Goal: Task Accomplishment & Management: Manage account settings

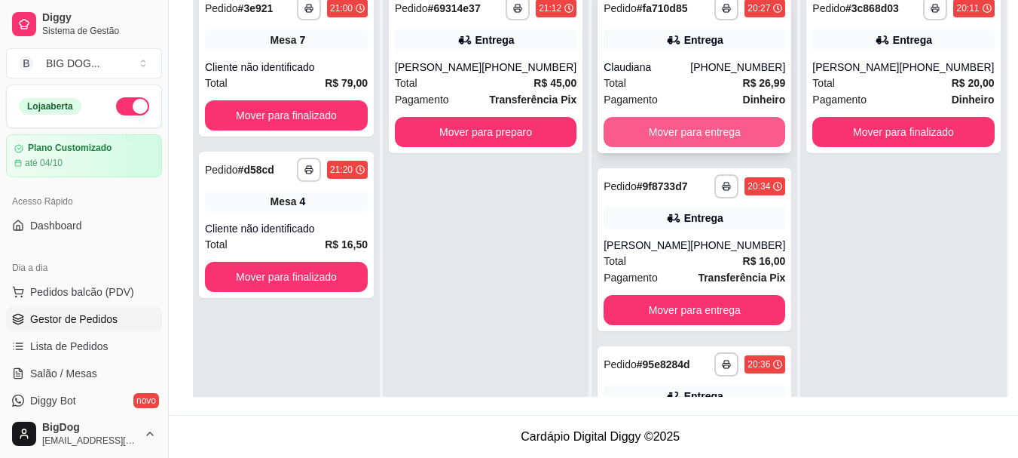
scroll to position [627, 0]
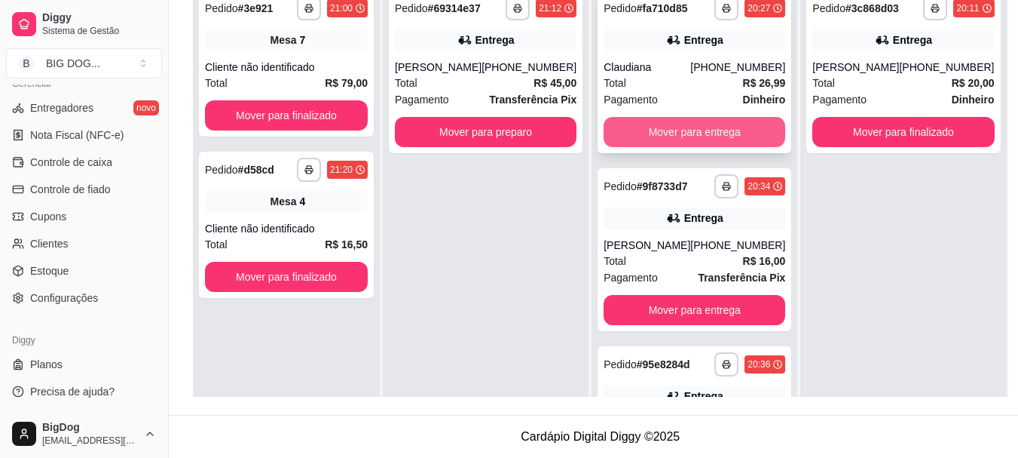
click at [730, 123] on button "Mover para entrega" at bounding box center [695, 132] width 182 height 30
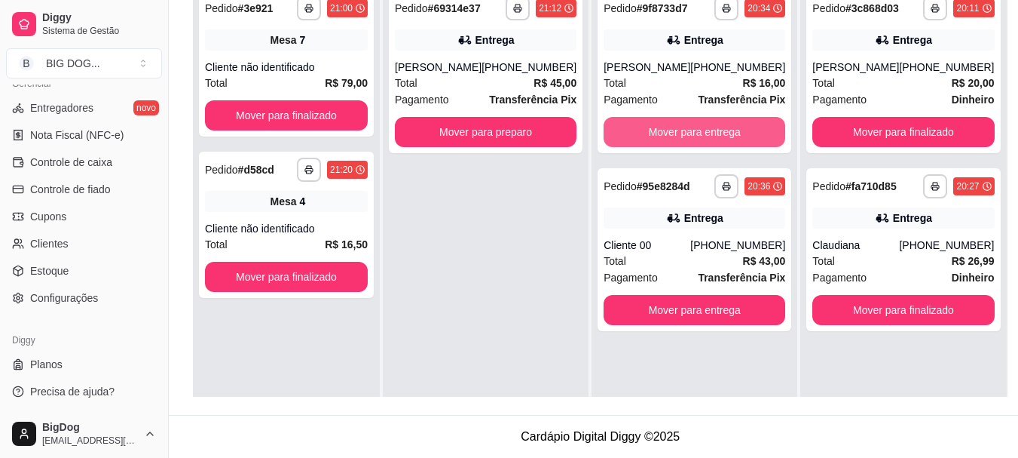
click at [730, 123] on button "Mover para entrega" at bounding box center [695, 132] width 182 height 30
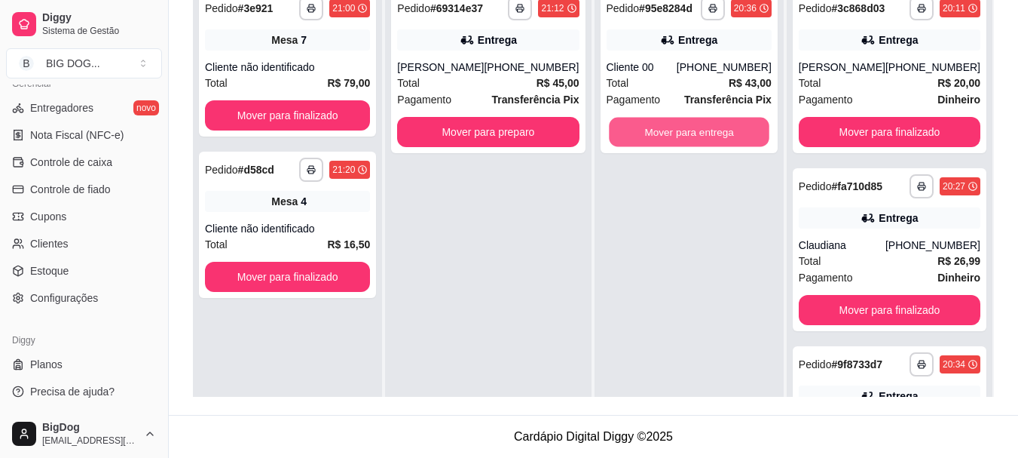
click at [730, 123] on button "Mover para entrega" at bounding box center [689, 132] width 161 height 29
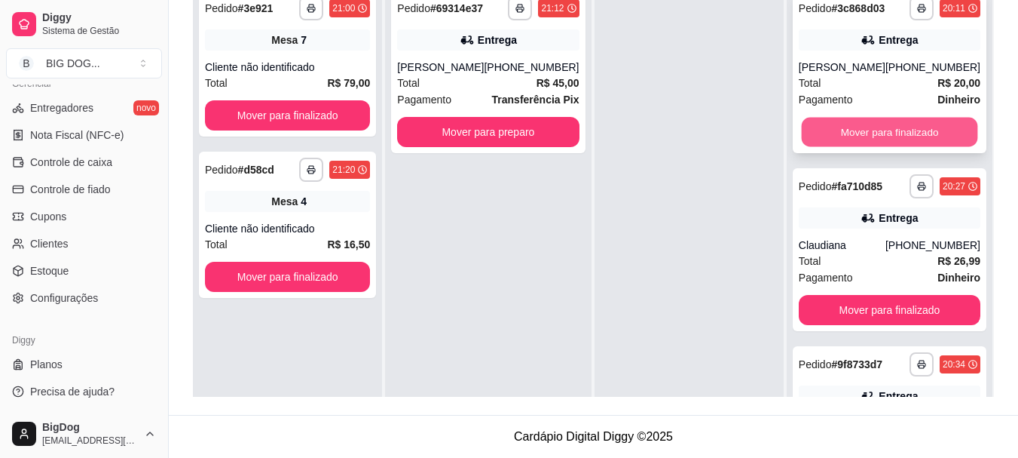
click at [813, 124] on button "Mover para finalizado" at bounding box center [889, 132] width 176 height 29
click at [813, 124] on button "Mover para finalizado" at bounding box center [890, 132] width 182 height 30
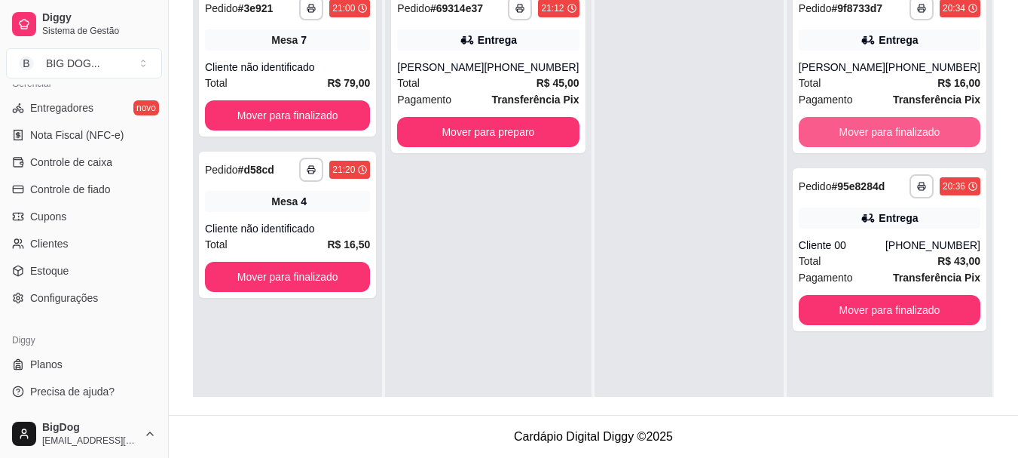
click at [813, 124] on button "Mover para finalizado" at bounding box center [890, 132] width 182 height 30
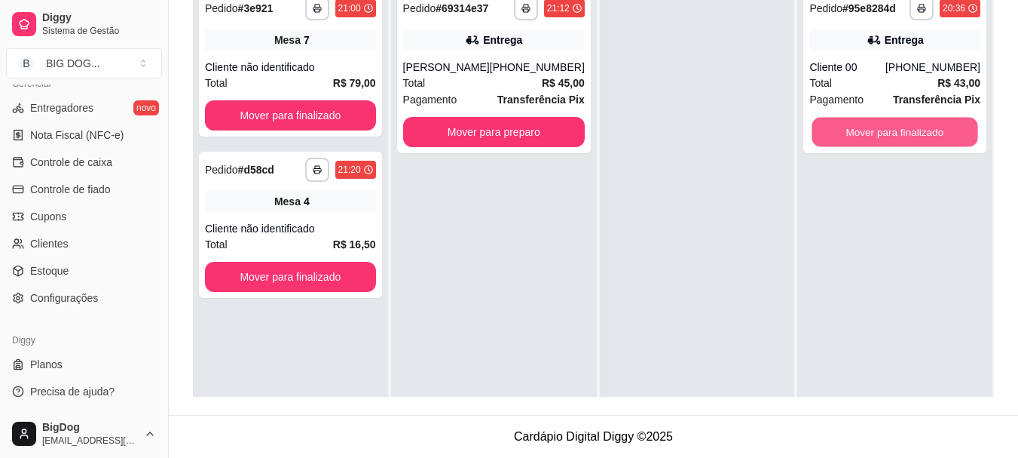
click at [813, 124] on button "Mover para finalizado" at bounding box center [896, 132] width 166 height 29
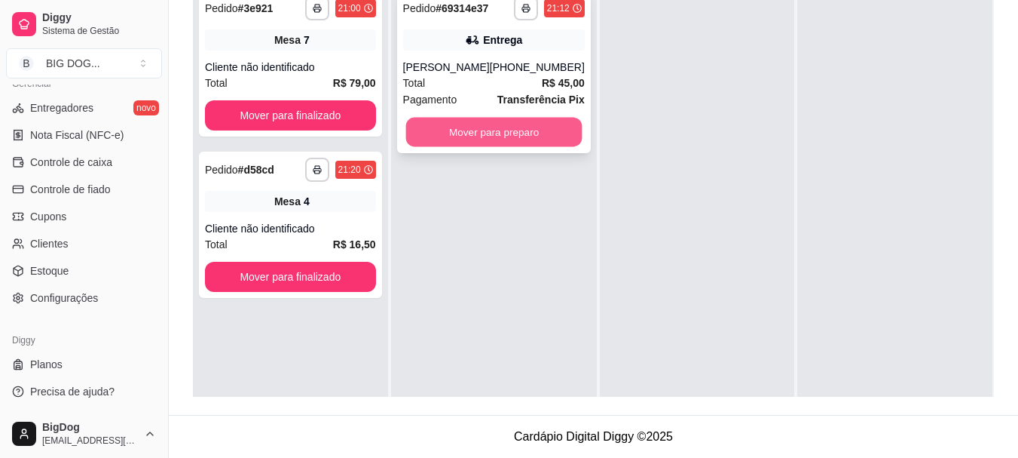
click at [465, 136] on button "Mover para preparo" at bounding box center [494, 132] width 176 height 29
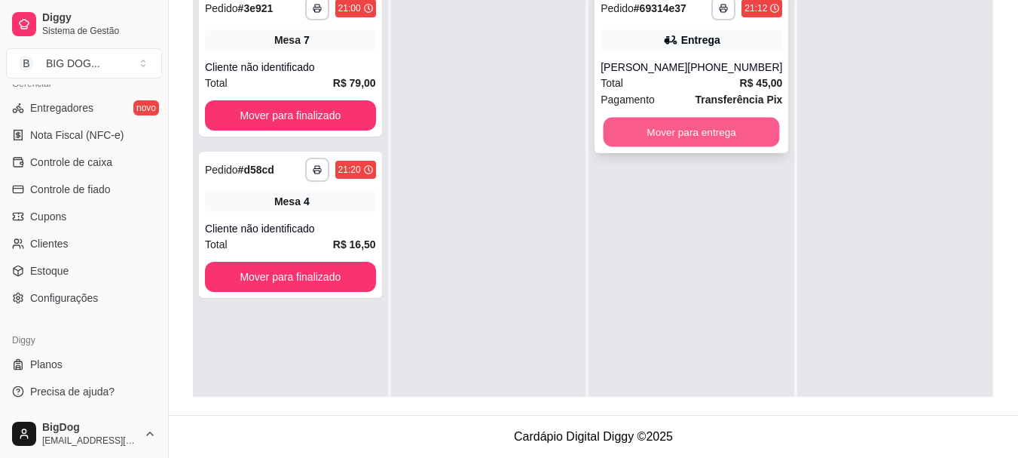
click at [733, 129] on button "Mover para entrega" at bounding box center [692, 132] width 176 height 29
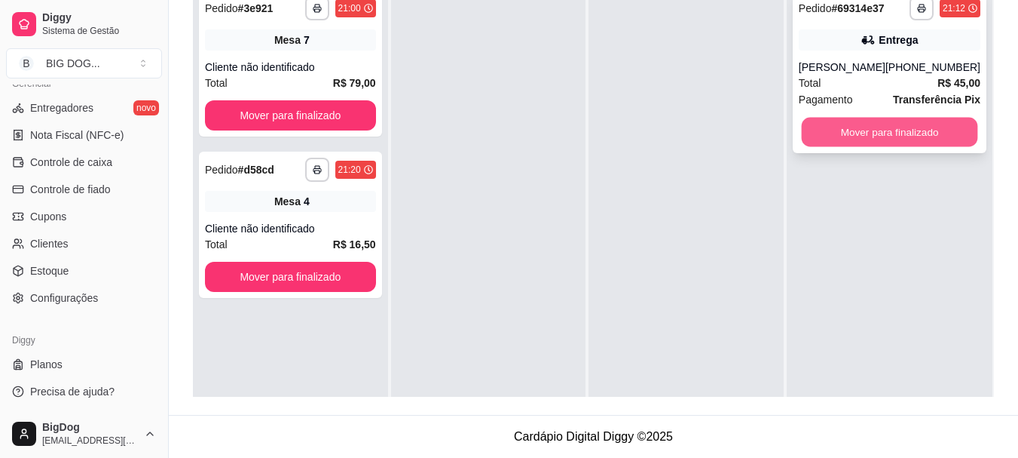
click at [850, 140] on button "Mover para finalizado" at bounding box center [889, 132] width 176 height 29
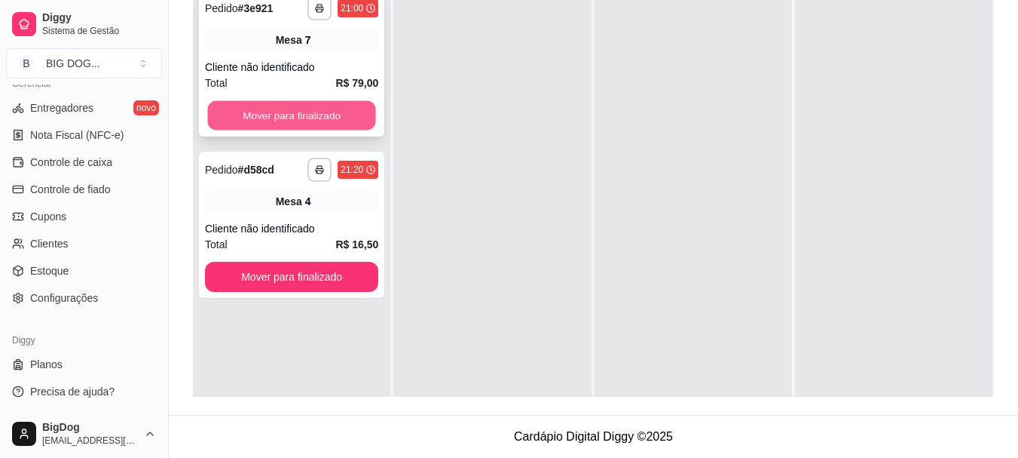
click at [335, 122] on button "Mover para finalizado" at bounding box center [291, 115] width 168 height 29
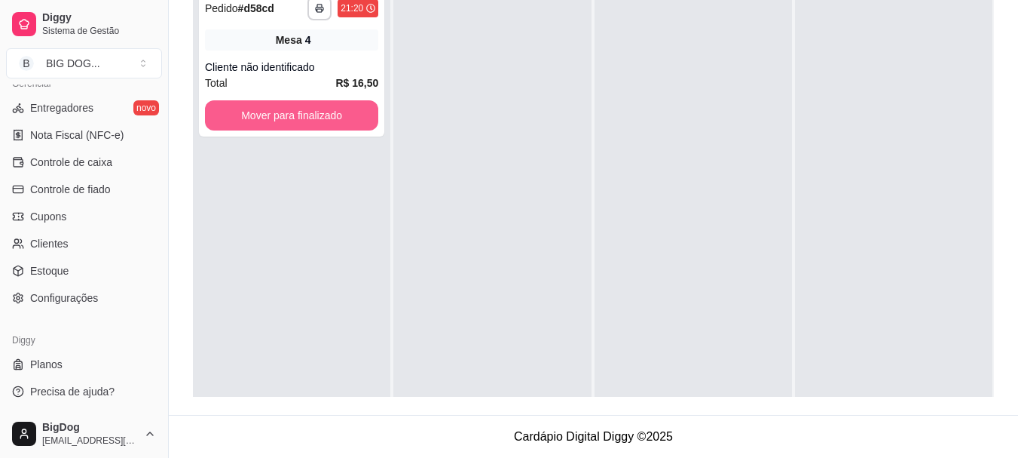
click at [335, 122] on button "Mover para finalizado" at bounding box center [291, 115] width 173 height 30
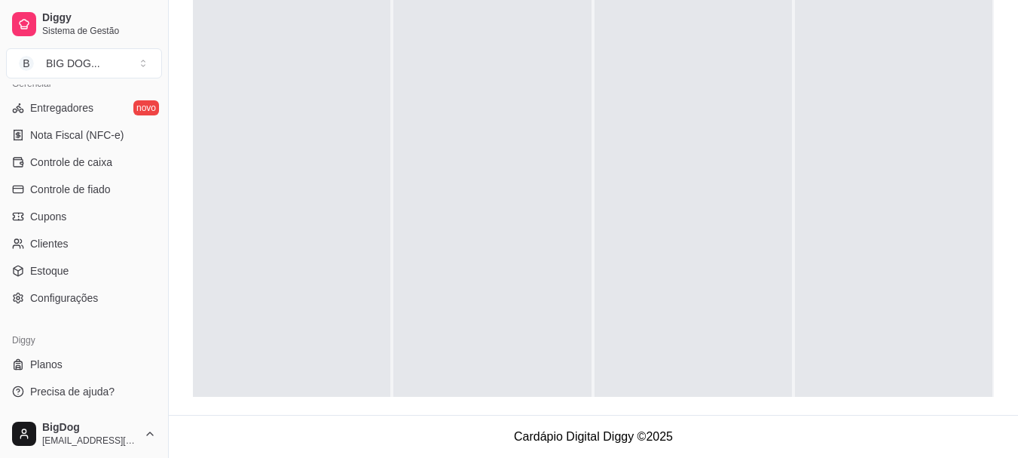
scroll to position [0, 0]
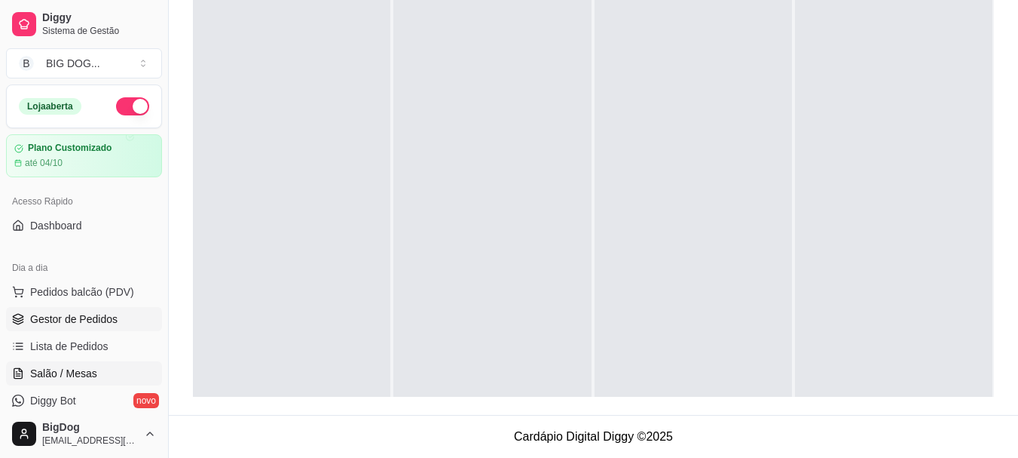
click at [80, 378] on span "Salão / Mesas" at bounding box center [63, 373] width 67 height 15
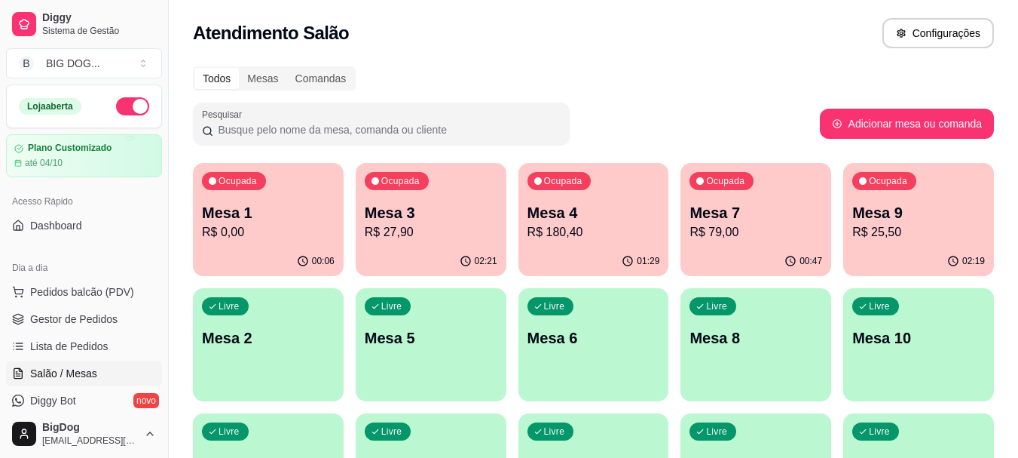
click at [259, 234] on p "R$ 0,00" at bounding box center [268, 232] width 133 height 18
click at [628, 244] on div "Ocupada Mesa 4 R$ 180,40" at bounding box center [594, 205] width 151 height 84
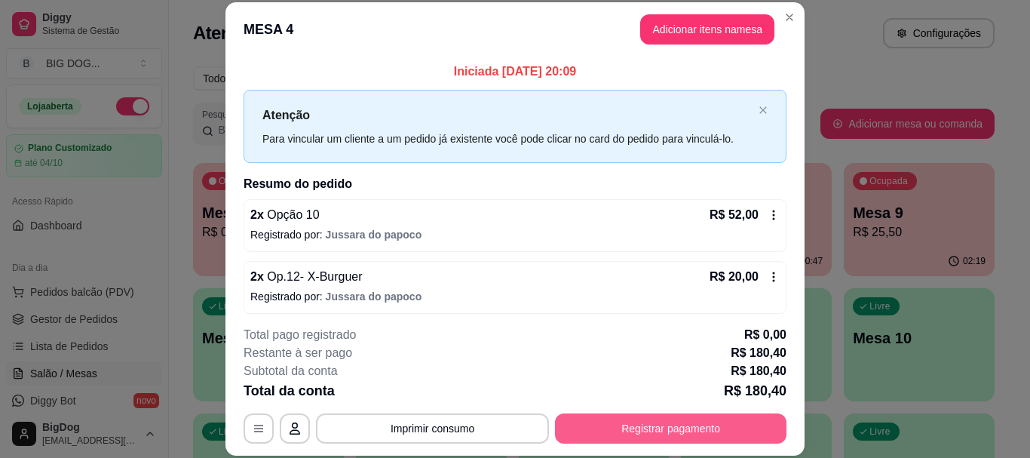
click at [631, 418] on button "Registrar pagamento" at bounding box center [670, 428] width 231 height 30
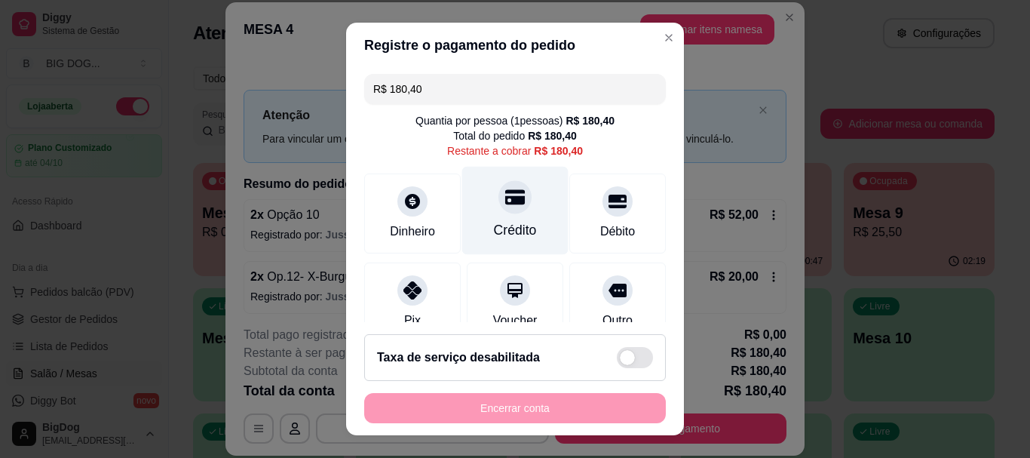
click at [505, 200] on icon at bounding box center [515, 197] width 20 height 15
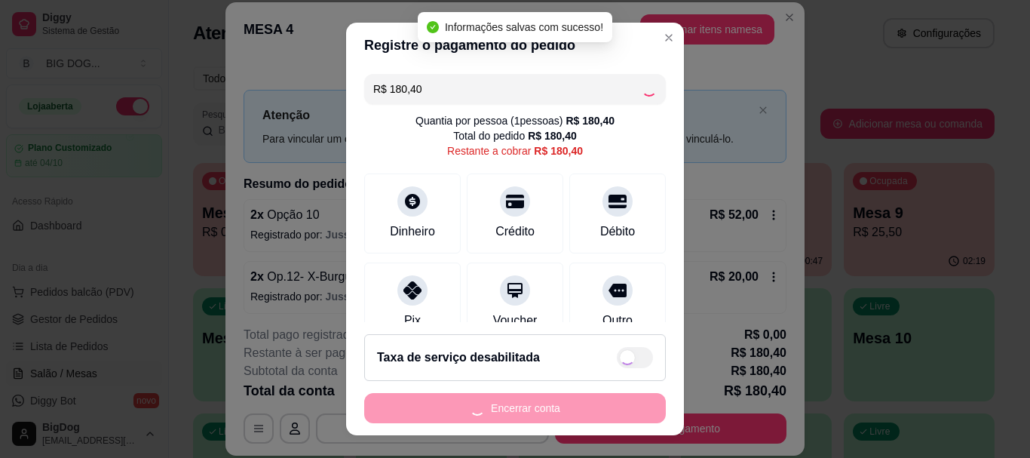
type input "R$ 0,00"
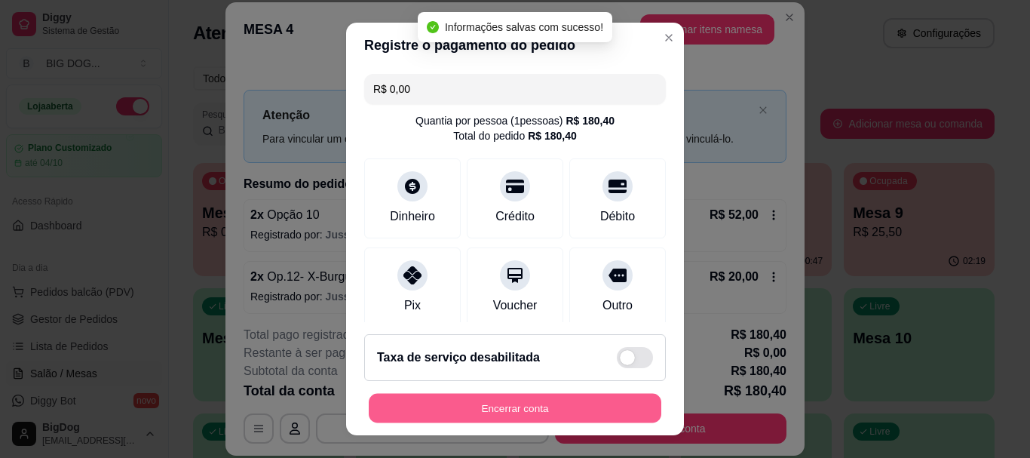
click at [514, 400] on button "Encerrar conta" at bounding box center [515, 407] width 292 height 29
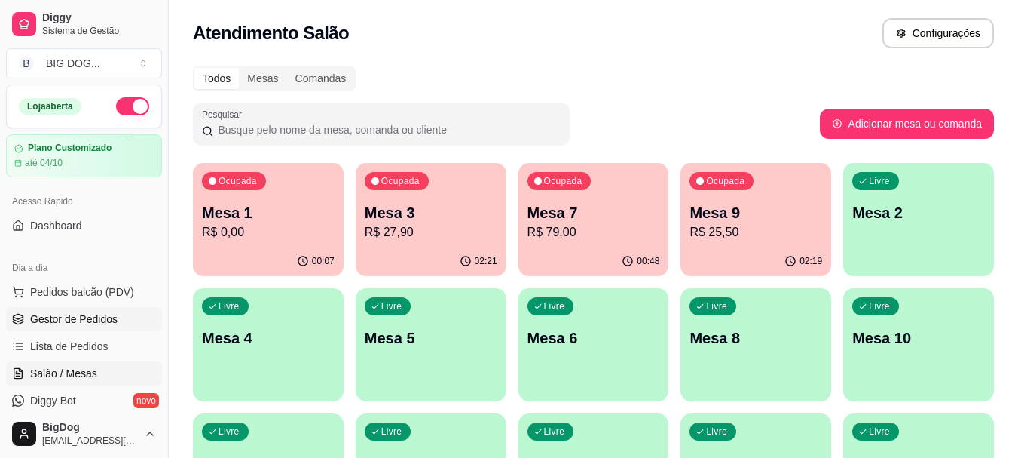
click at [51, 329] on link "Gestor de Pedidos" at bounding box center [84, 319] width 156 height 24
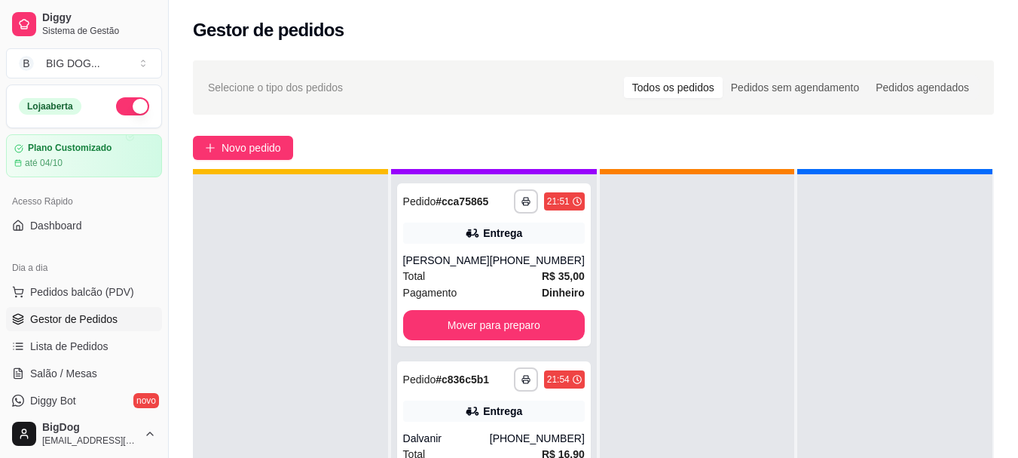
scroll to position [42, 0]
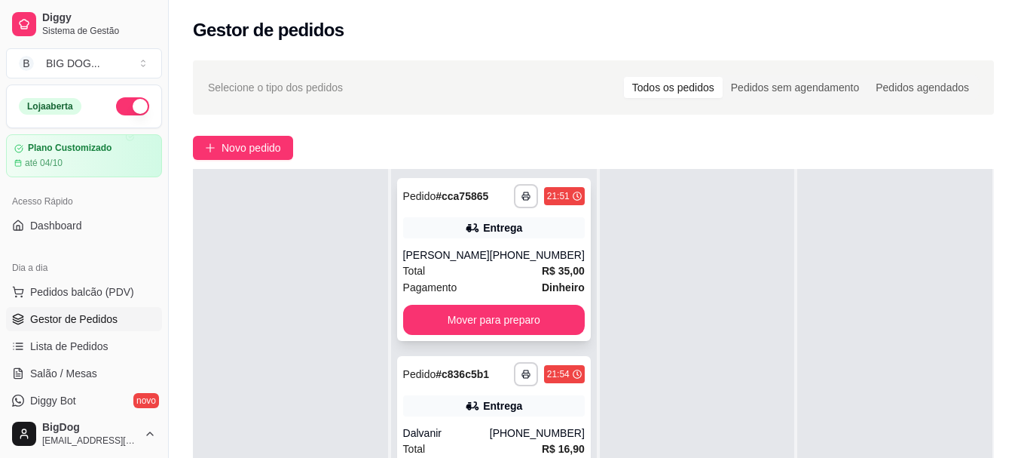
click at [452, 239] on div "**********" at bounding box center [494, 259] width 194 height 163
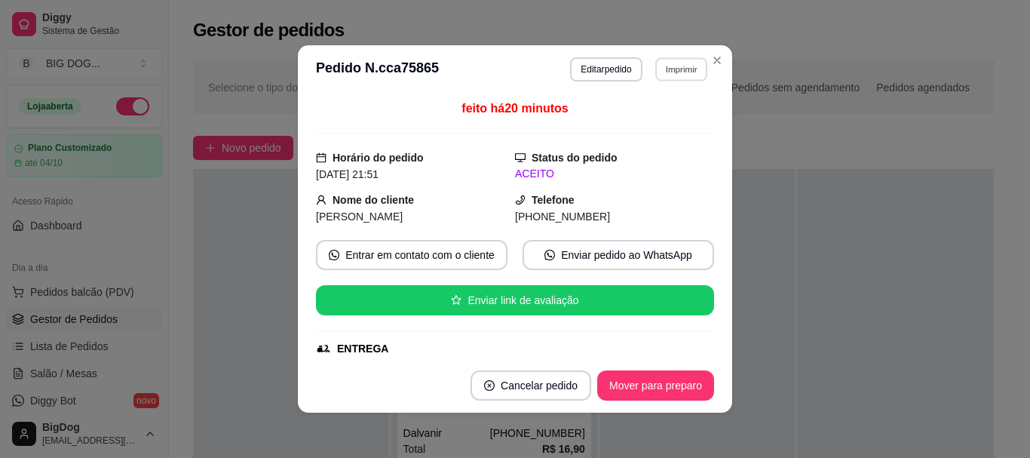
click at [664, 75] on button "Imprimir" at bounding box center [681, 68] width 52 height 23
click at [660, 131] on button "IMPRESSORA" at bounding box center [649, 121] width 106 height 23
click at [717, 64] on icon "Close" at bounding box center [717, 60] width 12 height 12
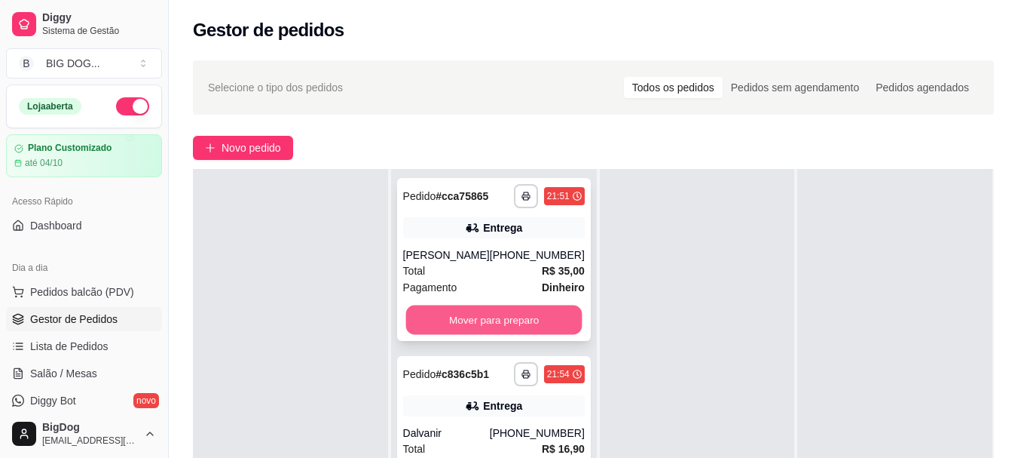
click at [488, 317] on button "Mover para preparo" at bounding box center [494, 319] width 176 height 29
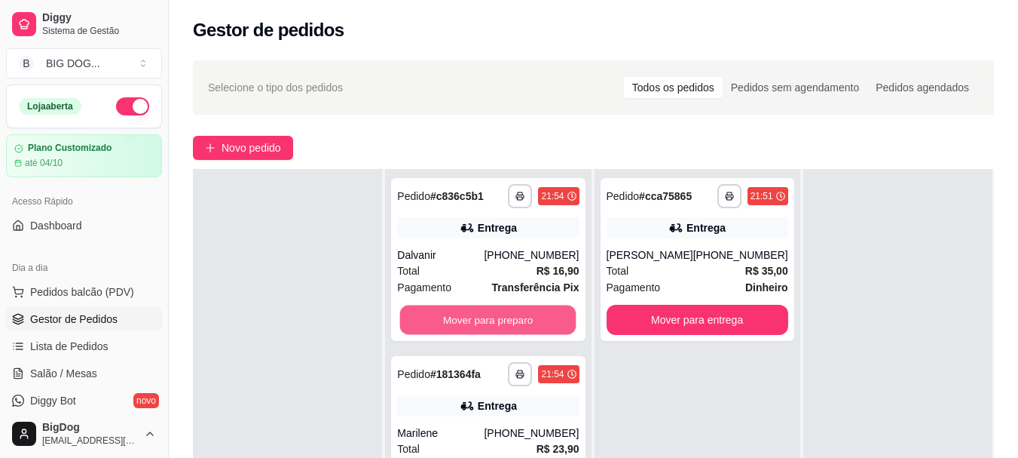
click at [488, 317] on button "Mover para preparo" at bounding box center [488, 319] width 176 height 29
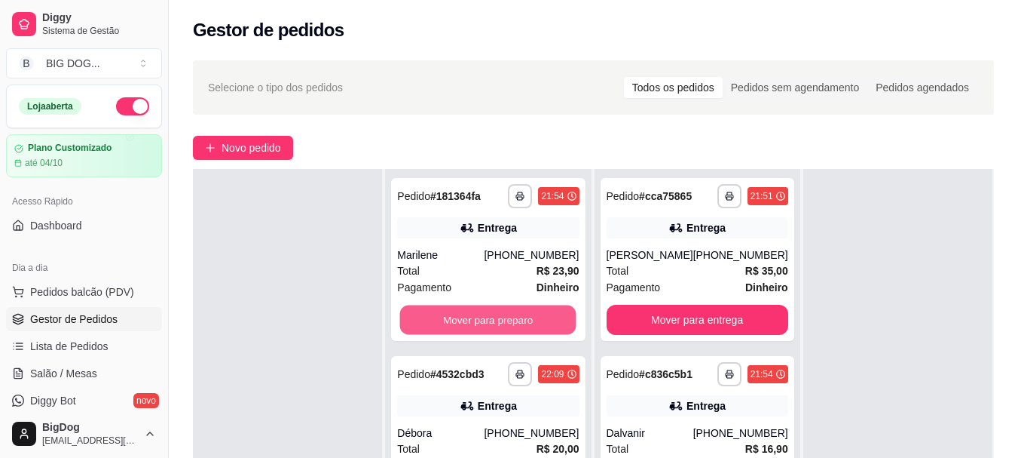
click at [488, 317] on button "Mover para preparo" at bounding box center [488, 319] width 176 height 29
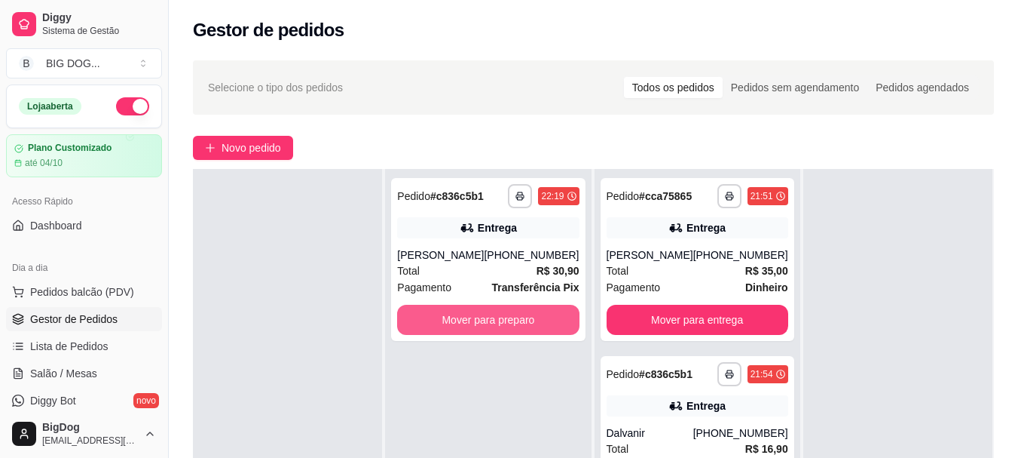
click at [488, 317] on button "Mover para preparo" at bounding box center [488, 320] width 182 height 30
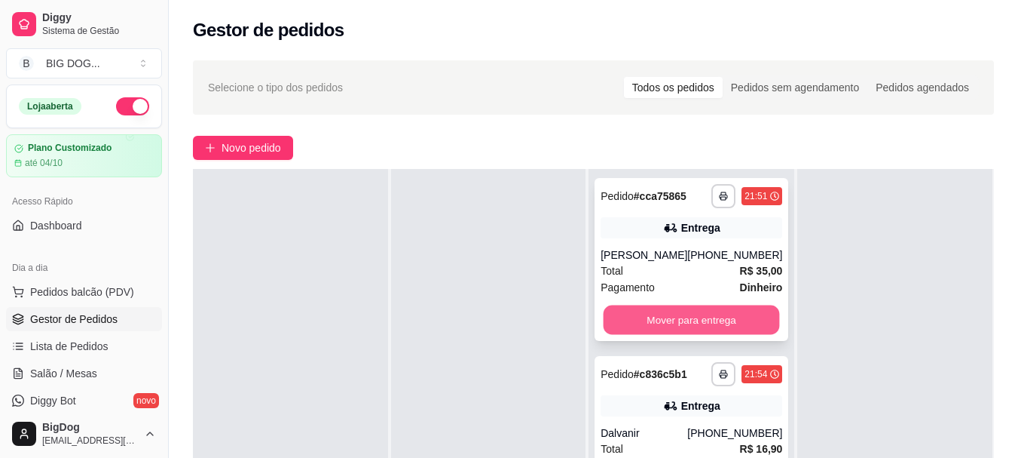
click at [694, 311] on button "Mover para entrega" at bounding box center [692, 319] width 176 height 29
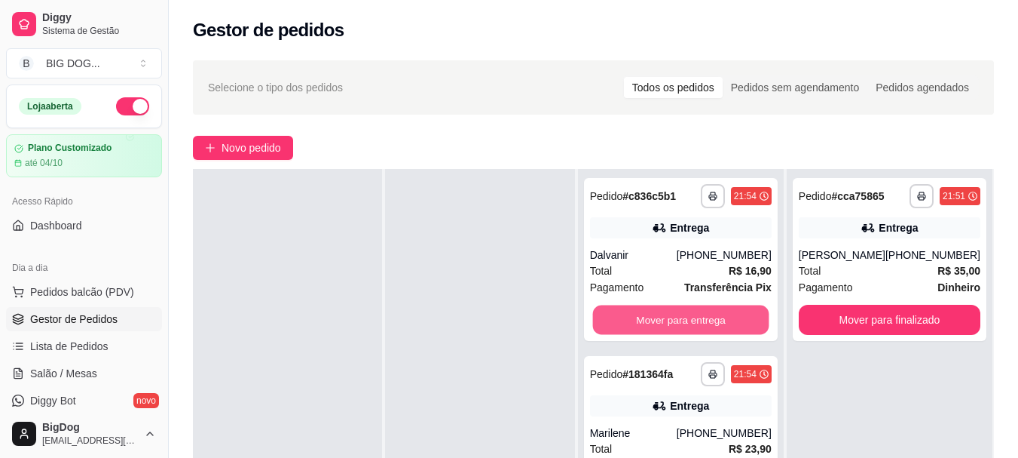
click at [694, 311] on button "Mover para entrega" at bounding box center [681, 319] width 176 height 29
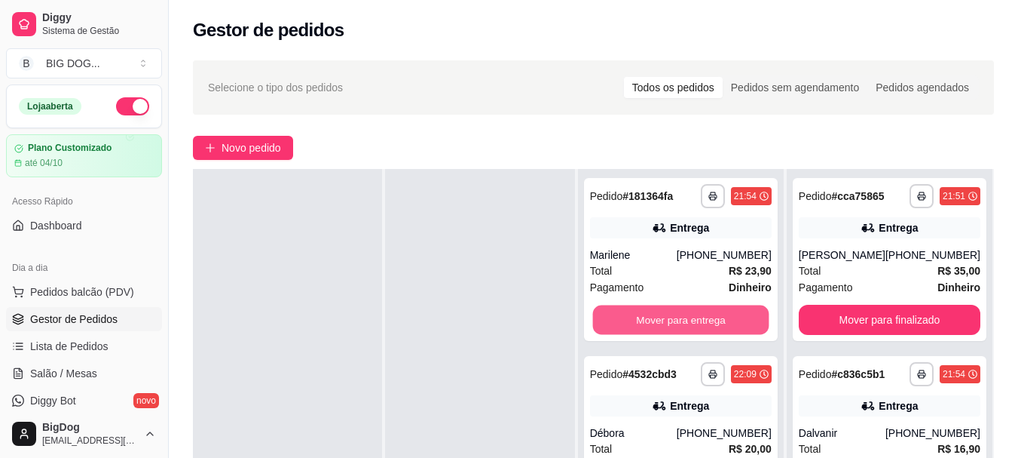
click at [694, 311] on button "Mover para entrega" at bounding box center [681, 319] width 176 height 29
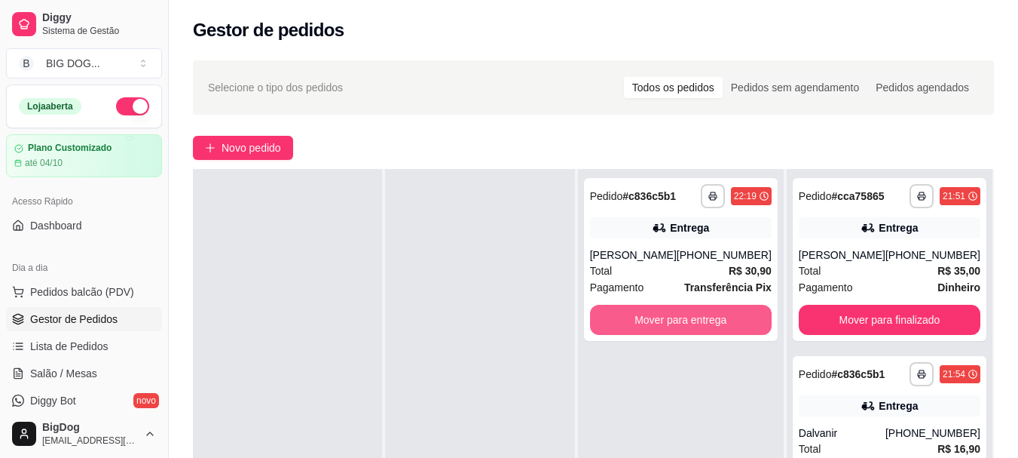
click at [694, 311] on button "Mover para entrega" at bounding box center [681, 320] width 182 height 30
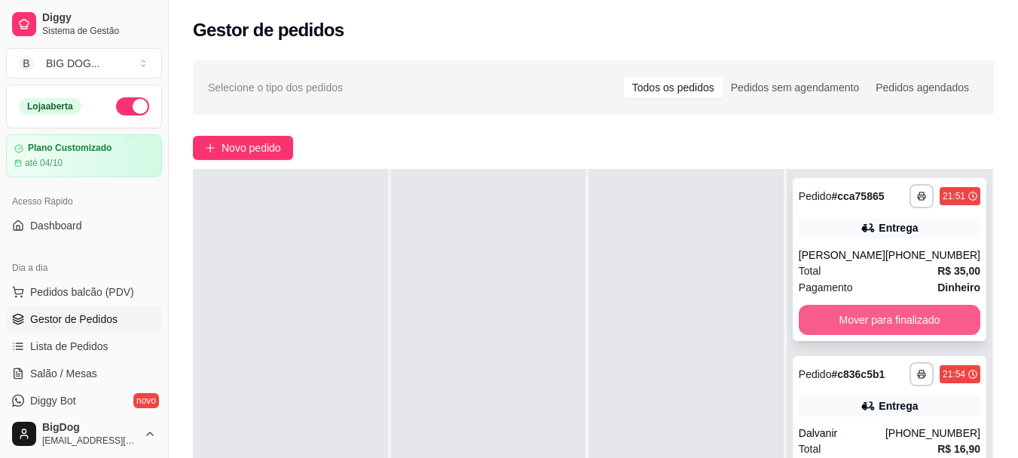
click at [895, 325] on button "Mover para finalizado" at bounding box center [890, 320] width 182 height 30
click at [895, 325] on button "Mover para finalizado" at bounding box center [889, 319] width 176 height 29
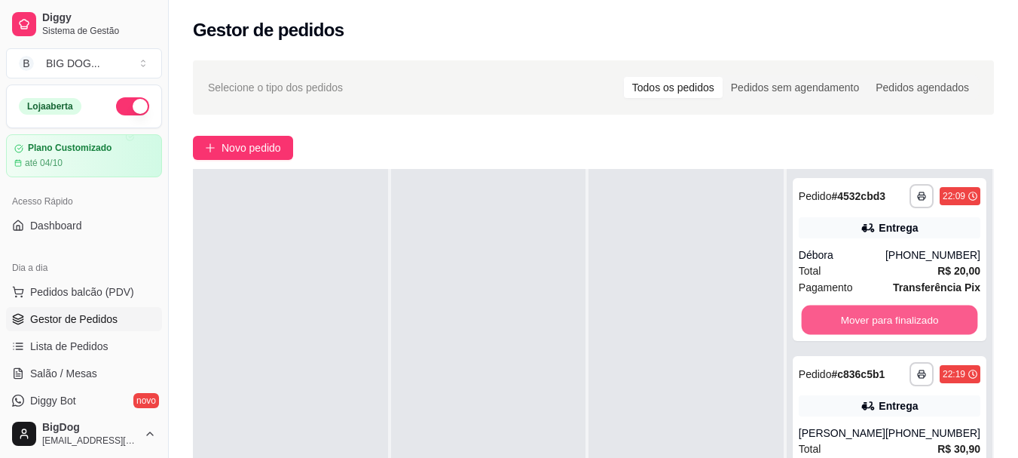
click at [895, 325] on button "Mover para finalizado" at bounding box center [889, 319] width 176 height 29
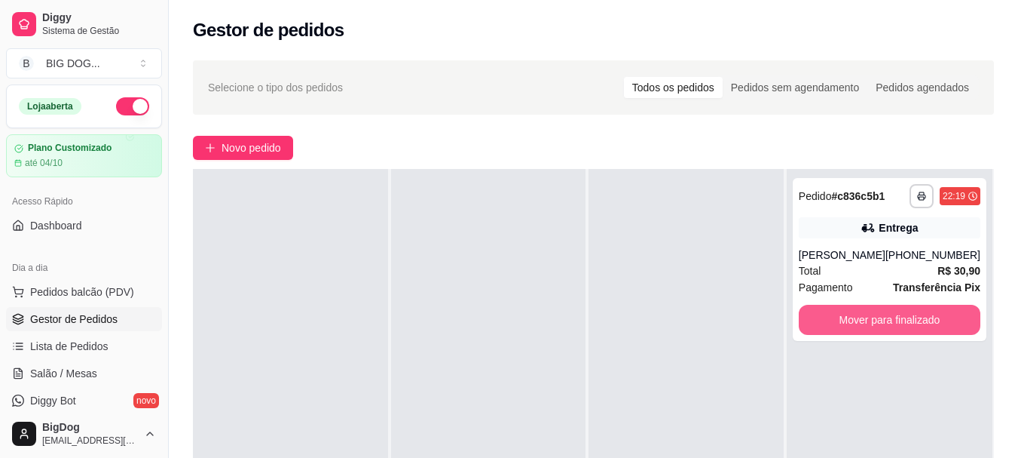
click at [895, 325] on button "Mover para finalizado" at bounding box center [890, 320] width 182 height 30
